Goal: Information Seeking & Learning: Learn about a topic

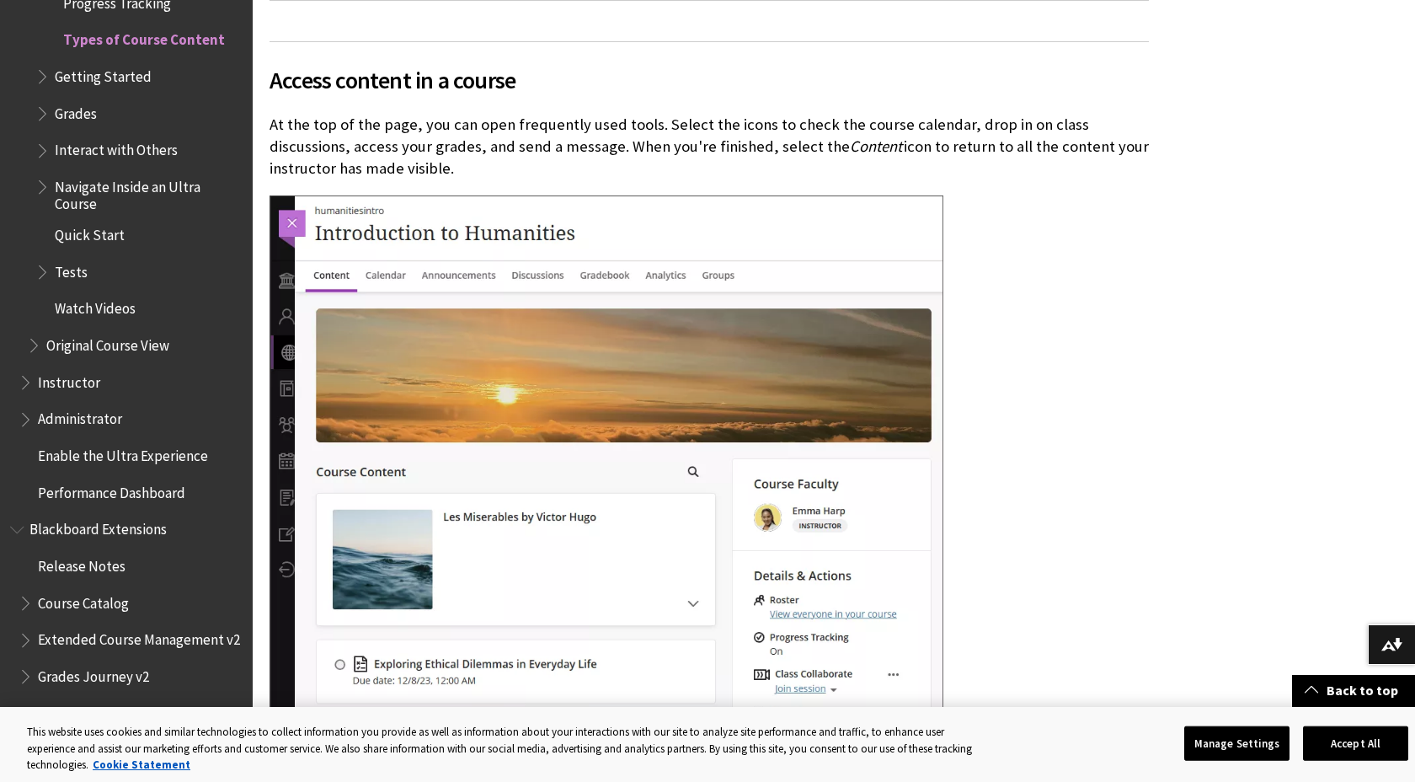
click at [97, 258] on span "Tests" at bounding box center [138, 272] width 207 height 29
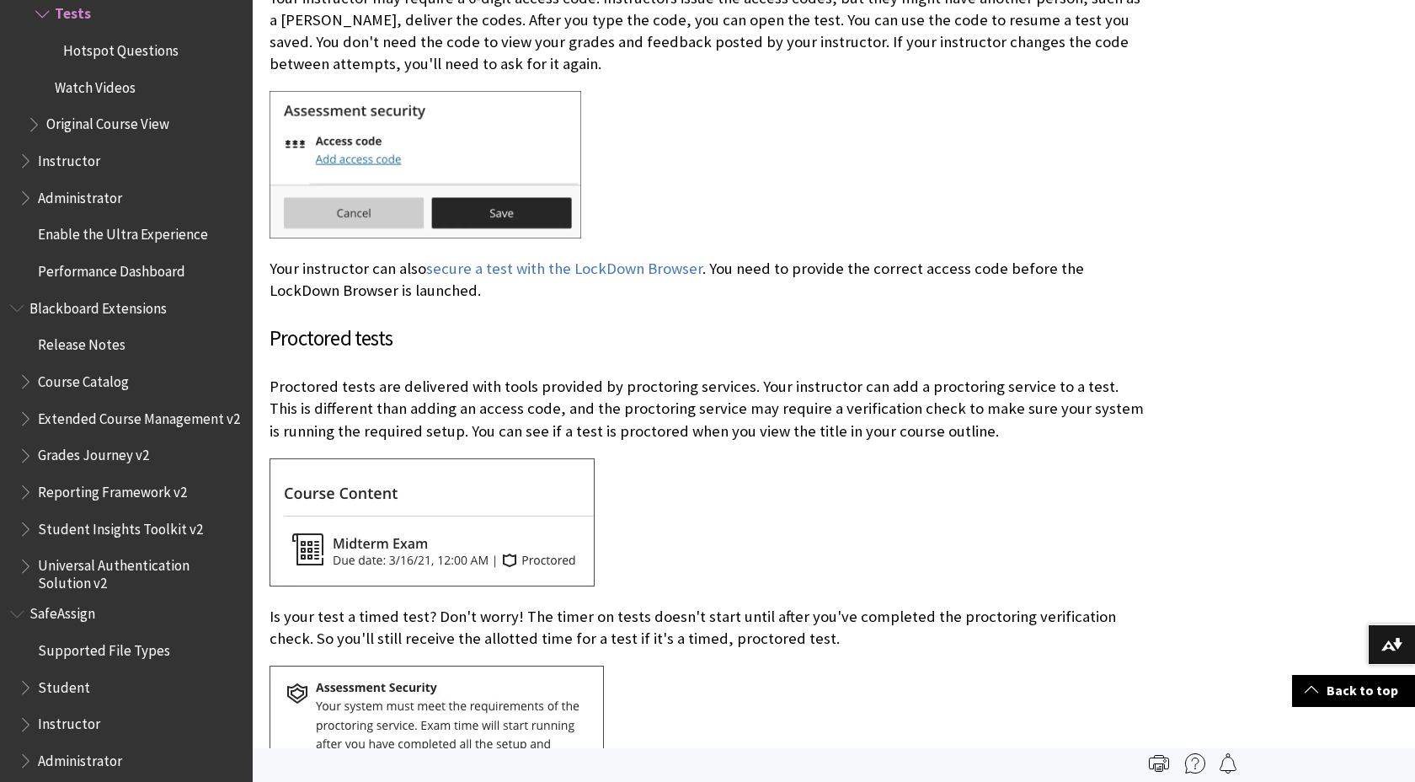
scroll to position [2440, 0]
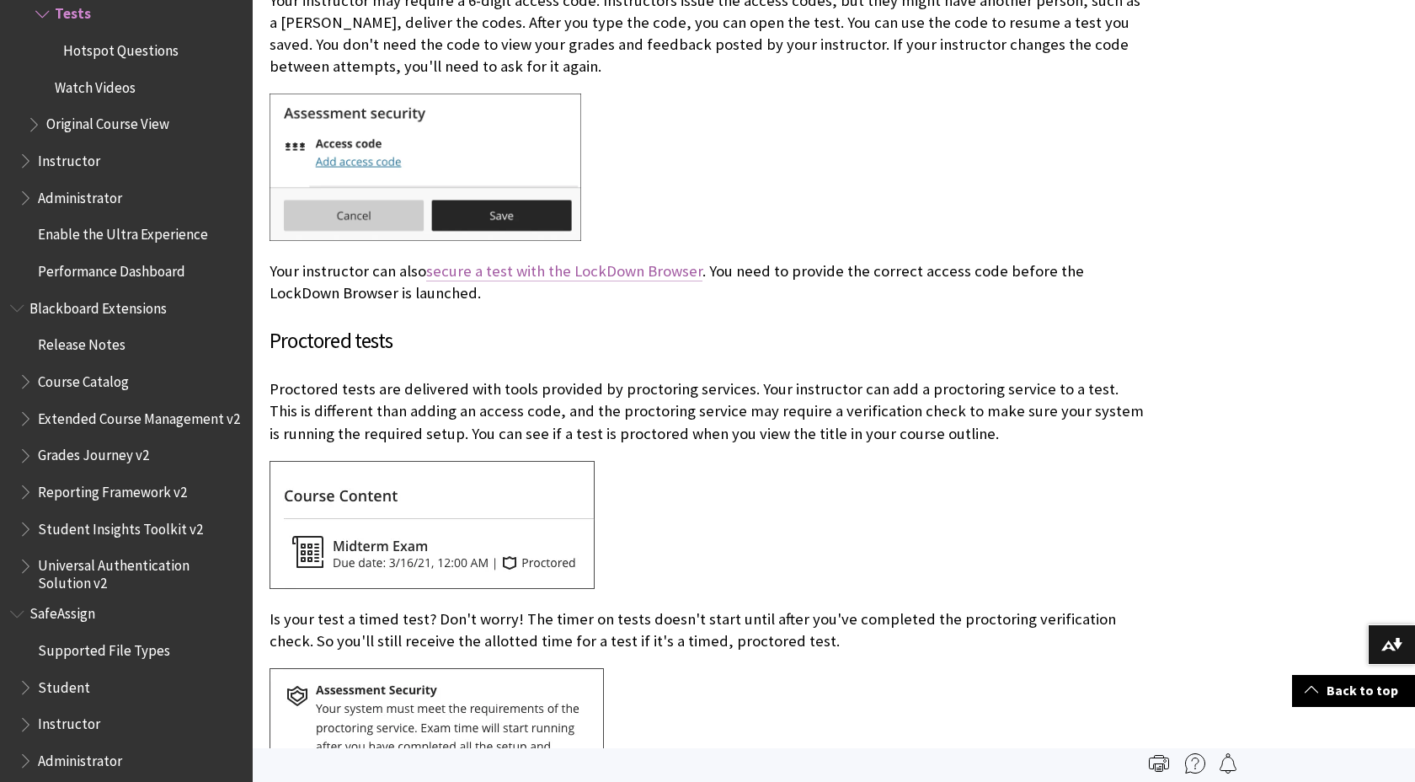
click at [606, 269] on link "secure a test with the LockDown Browser" at bounding box center [564, 271] width 276 height 20
click at [601, 269] on link "secure a test with the LockDown Browser" at bounding box center [564, 271] width 276 height 20
click at [615, 265] on link "secure a test with the LockDown Browser" at bounding box center [564, 271] width 276 height 20
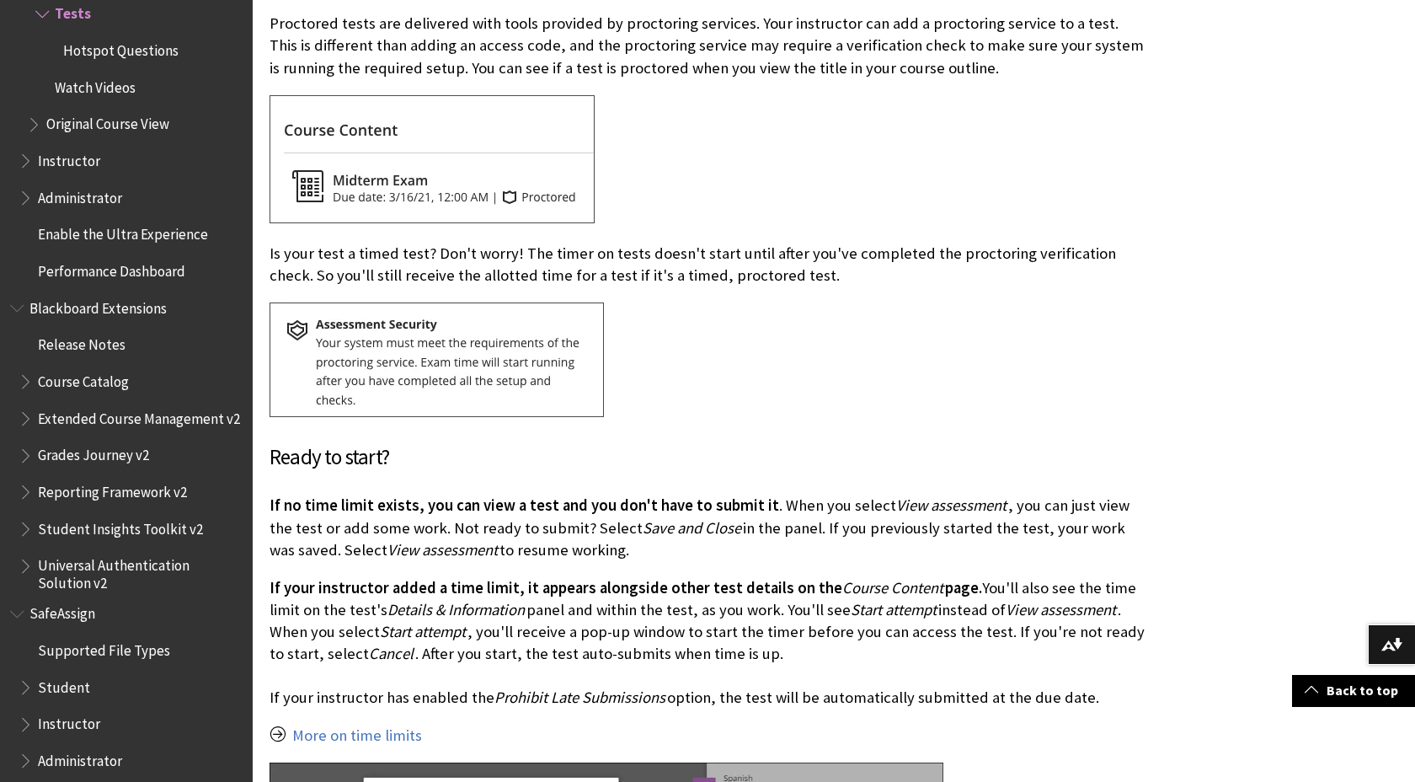
scroll to position [2806, 0]
click at [116, 369] on span "Course Catalog" at bounding box center [83, 378] width 91 height 23
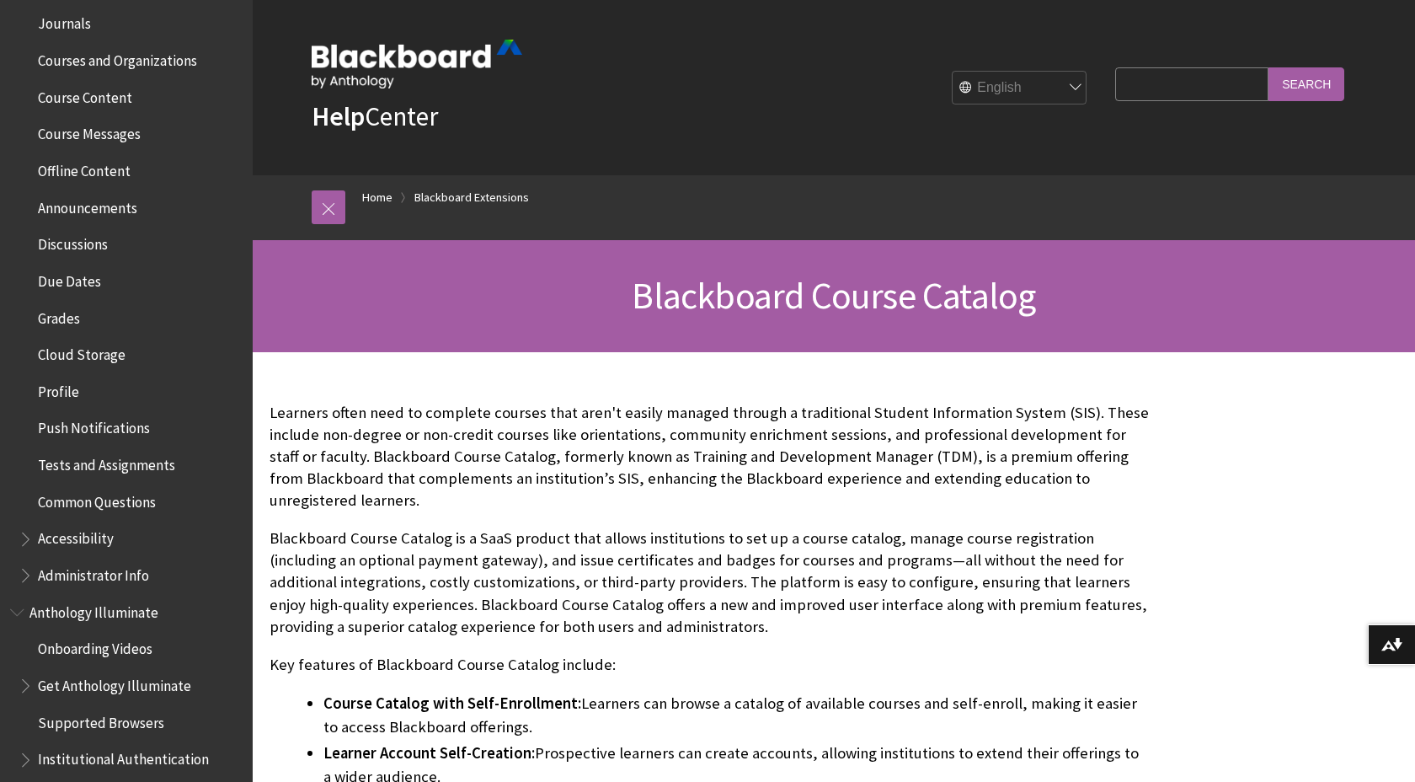
scroll to position [478, 0]
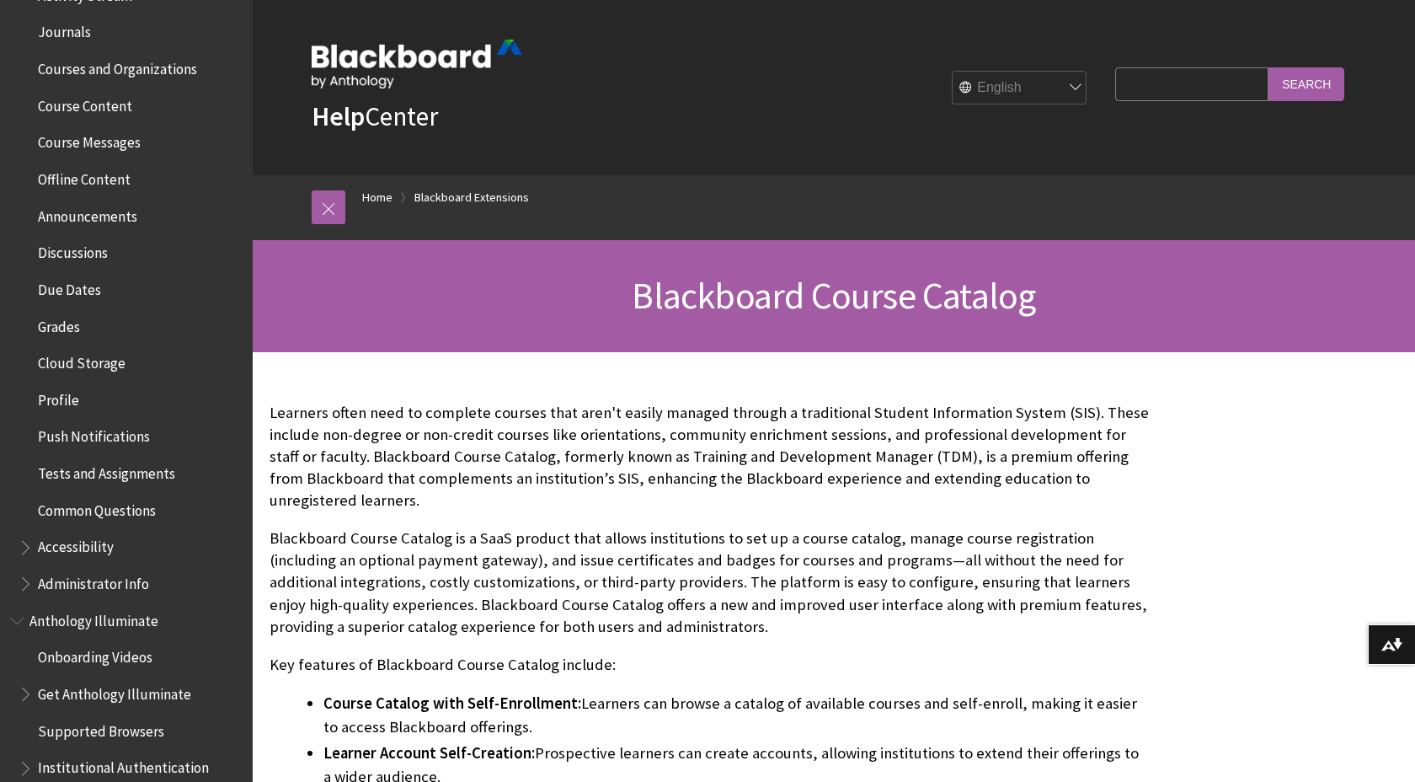
click at [120, 145] on span "Course Messages" at bounding box center [89, 140] width 103 height 23
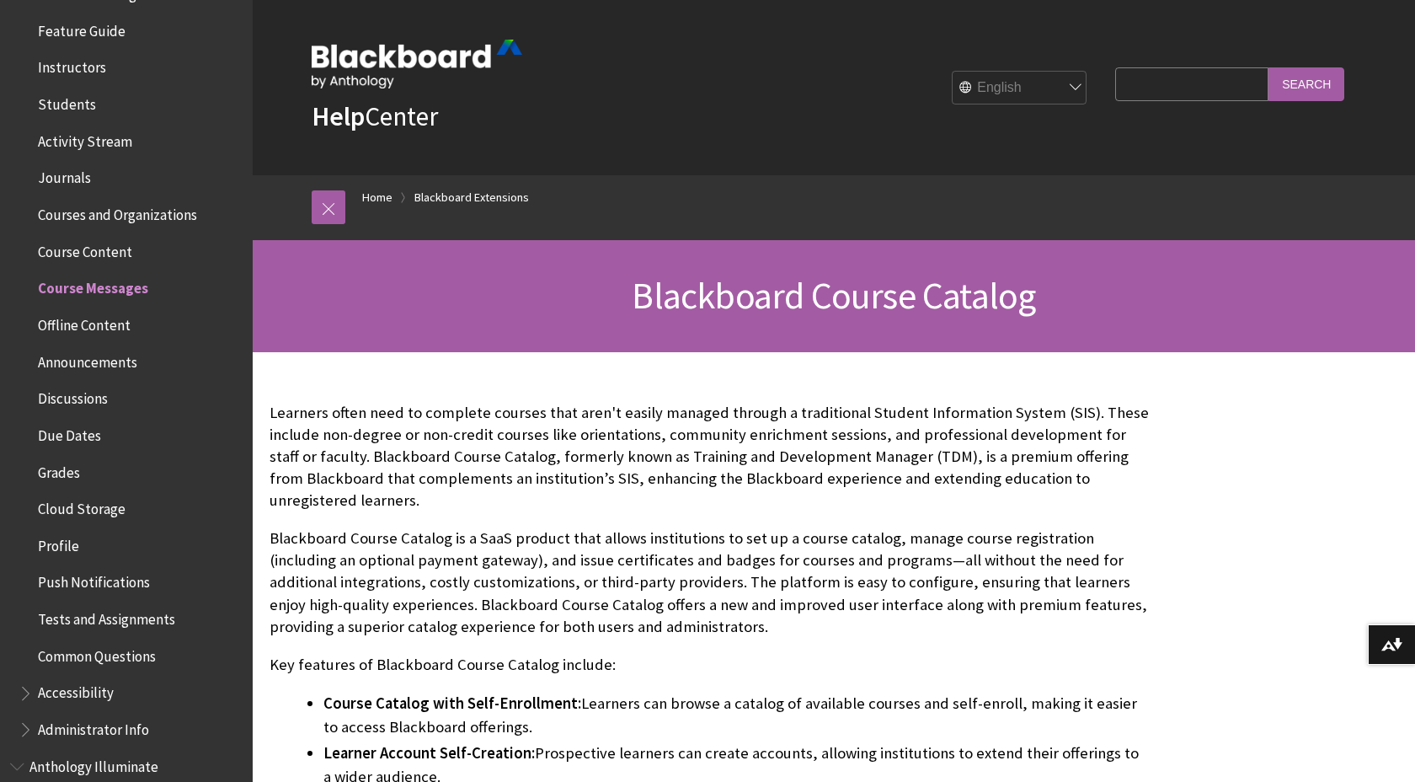
scroll to position [309, 0]
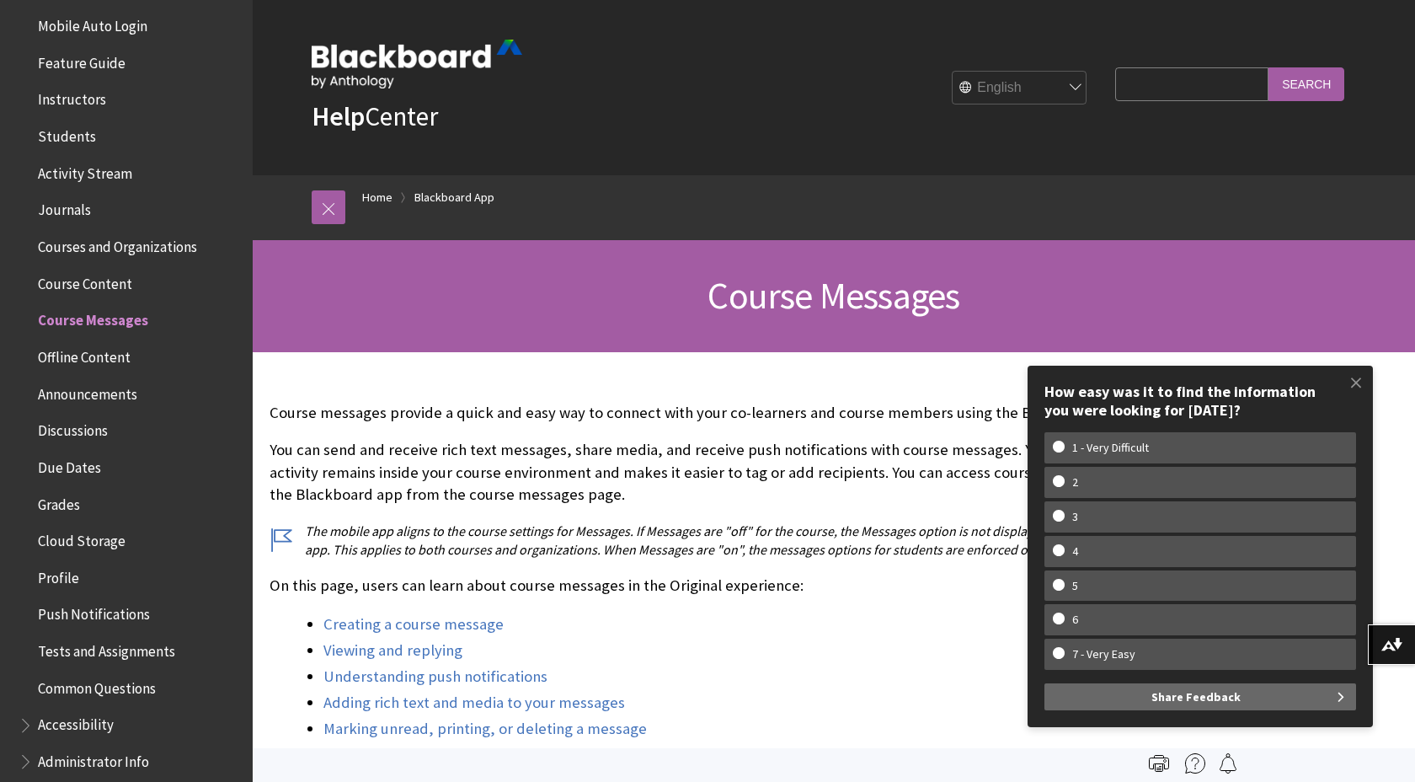
scroll to position [303, 0]
click at [106, 654] on span "Tests and Assignments" at bounding box center [106, 645] width 137 height 23
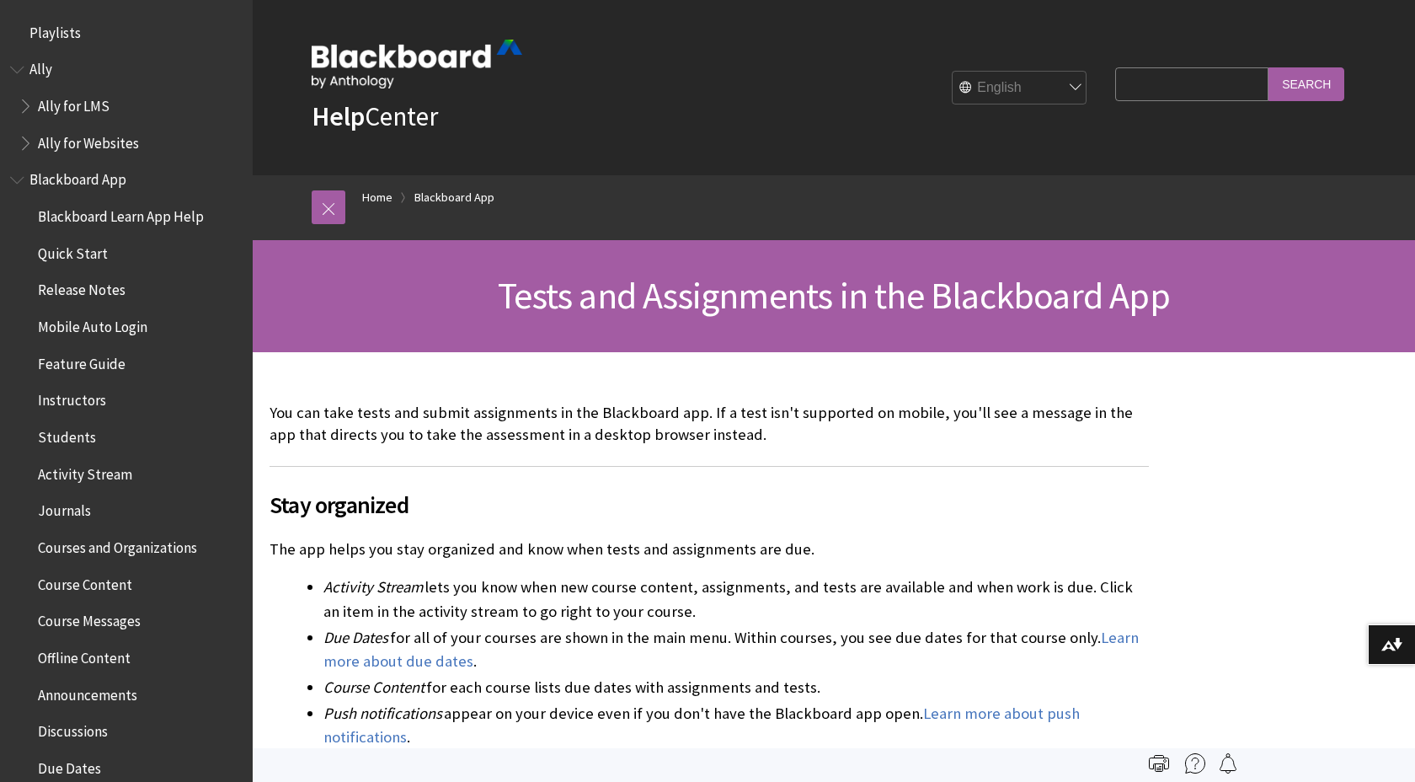
click at [97, 470] on span "Activity Stream" at bounding box center [85, 471] width 94 height 23
click at [321, 207] on link at bounding box center [329, 207] width 34 height 34
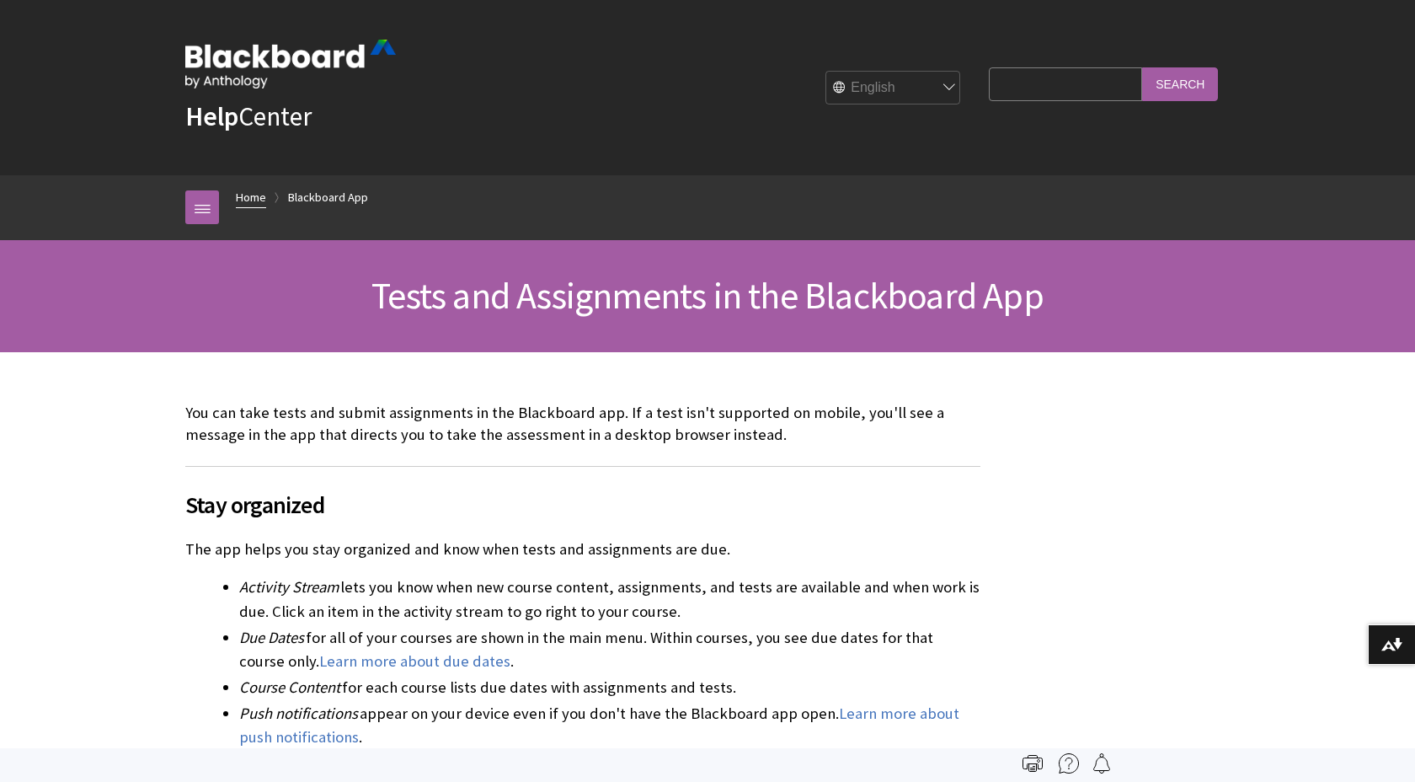
click at [245, 196] on link "Home" at bounding box center [251, 197] width 30 height 21
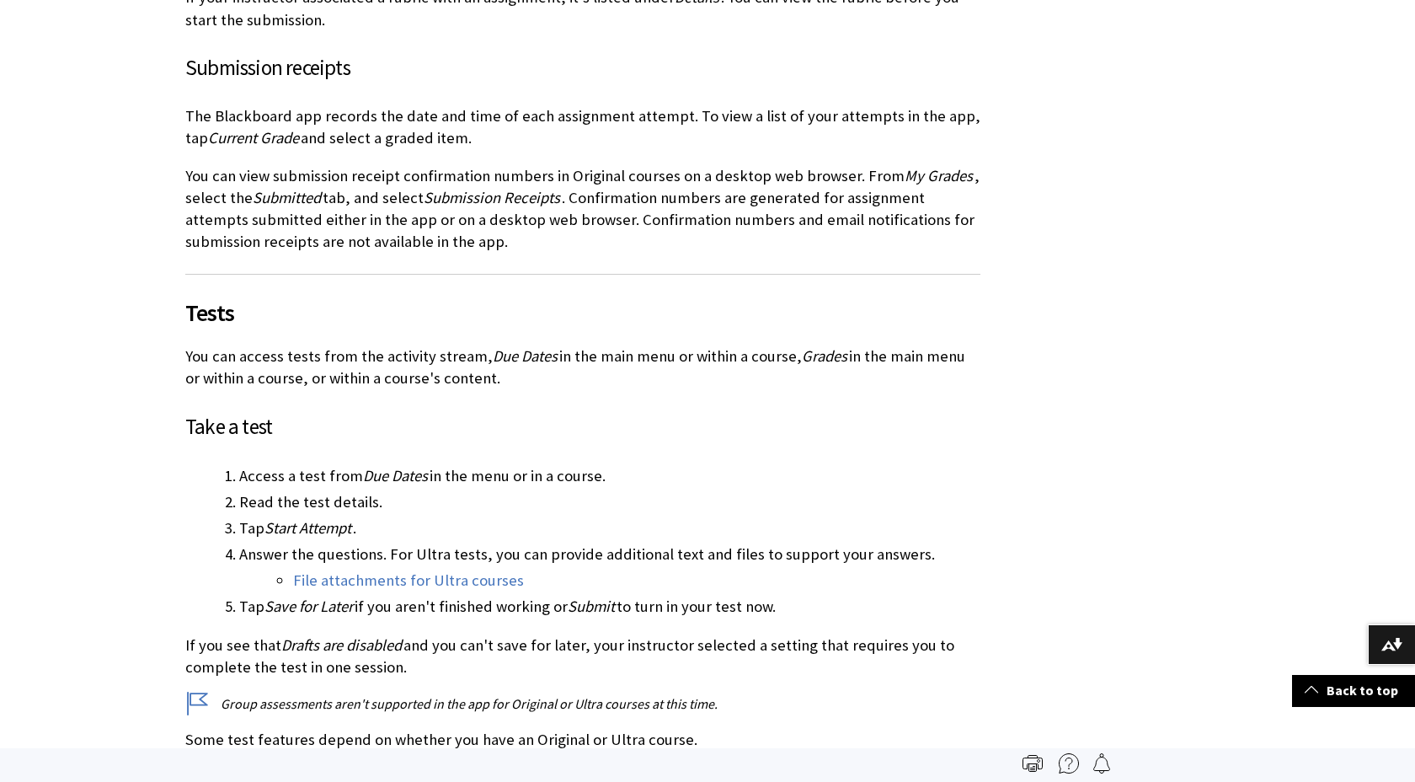
scroll to position [1148, 0]
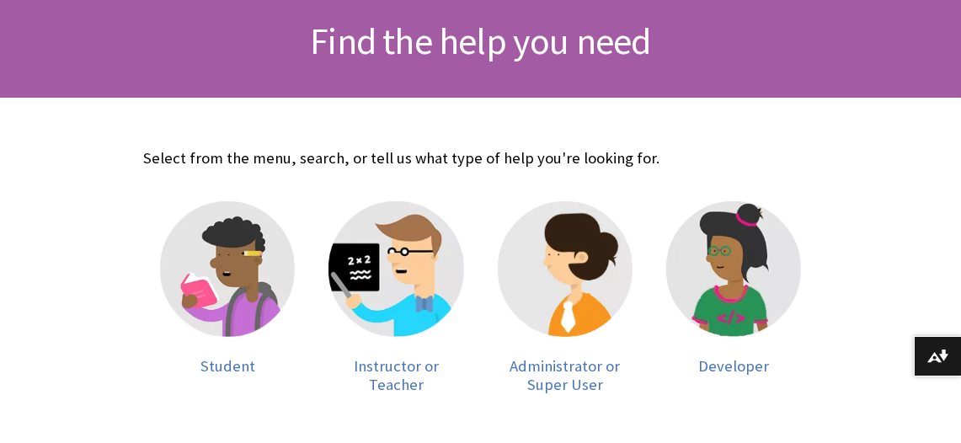
scroll to position [259, 0]
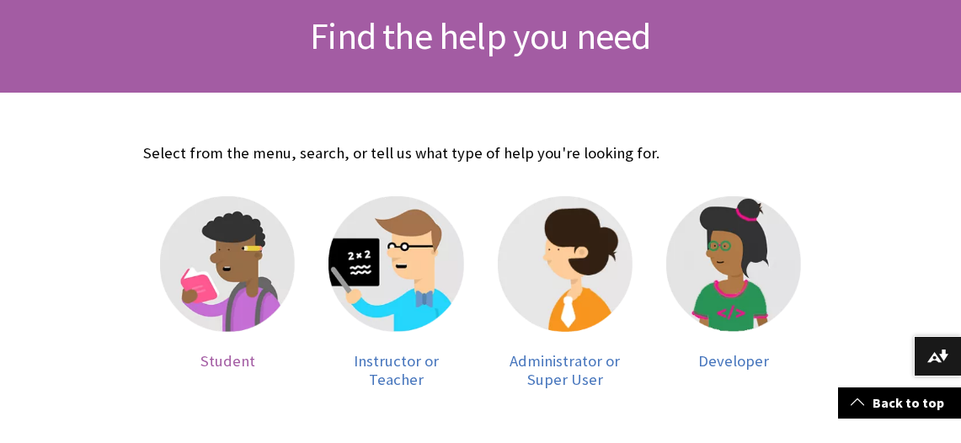
click at [208, 245] on img at bounding box center [227, 263] width 135 height 135
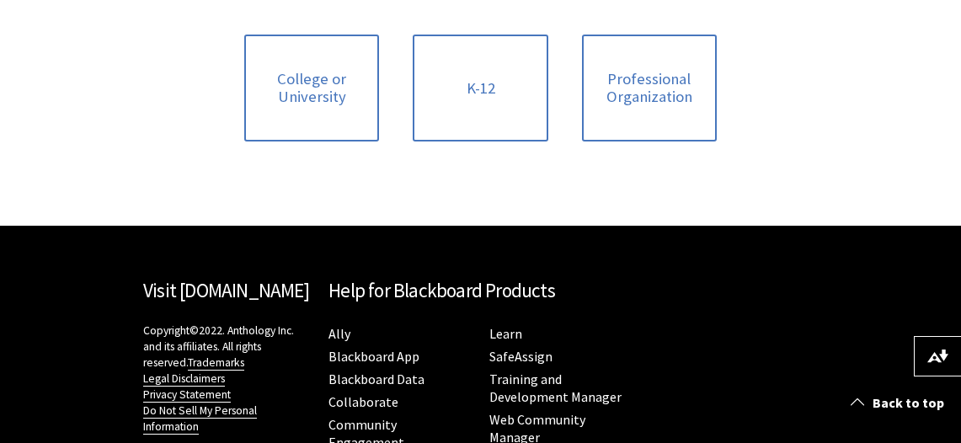
scroll to position [371, 0]
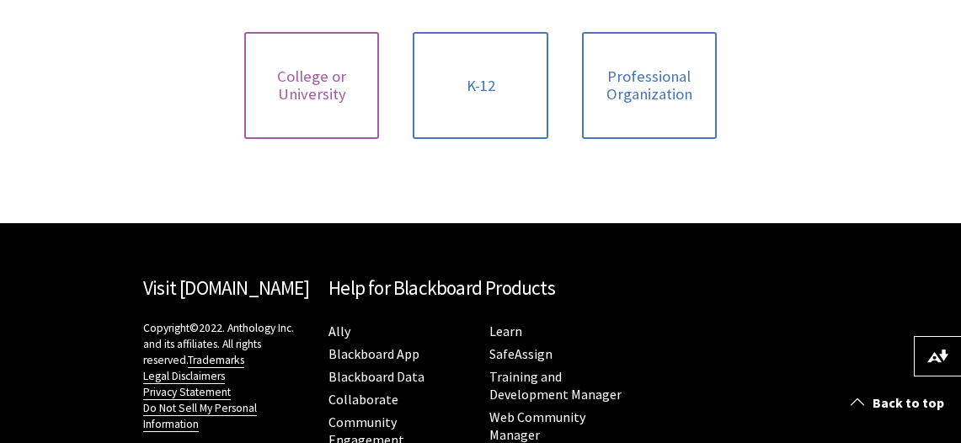
click at [336, 89] on span "College or University" at bounding box center [311, 85] width 115 height 36
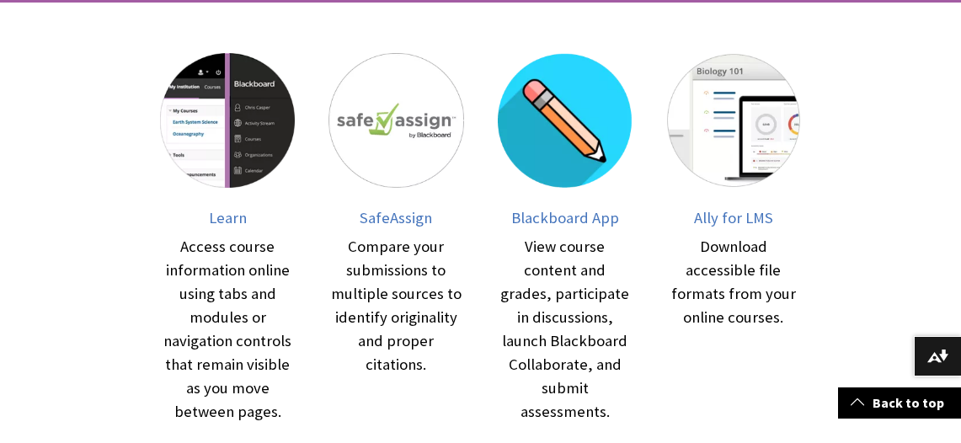
scroll to position [354, 0]
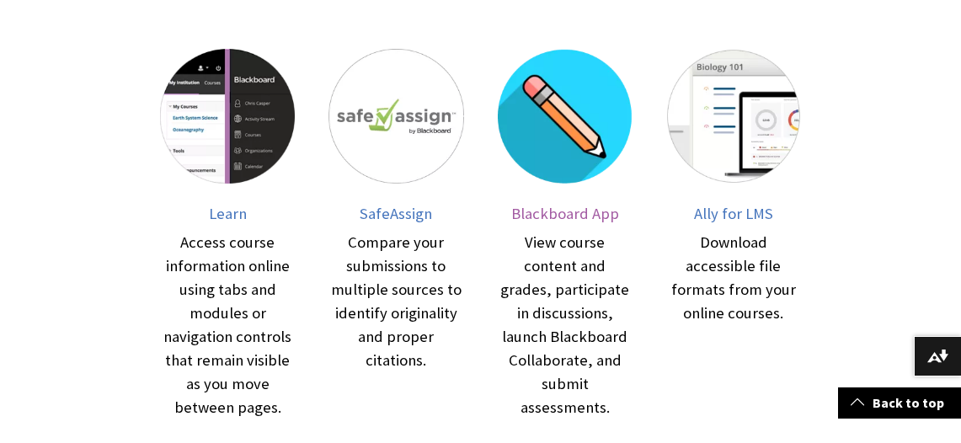
click at [588, 142] on img at bounding box center [565, 116] width 135 height 135
